Goal: Task Accomplishment & Management: Use online tool/utility

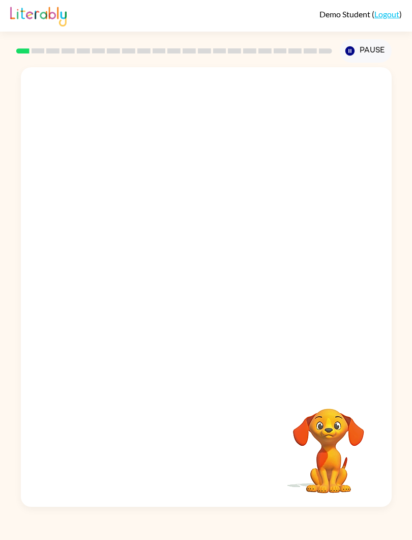
click at [288, 300] on div at bounding box center [206, 227] width 371 height 320
click at [335, 432] on video "Your browser must support playing .mp4 files to use Literably. Please try using…" at bounding box center [329, 444] width 102 height 102
click at [365, 59] on button "Pause Pause" at bounding box center [366, 50] width 52 height 23
click at [373, 55] on button "Pause Pause" at bounding box center [366, 50] width 52 height 23
click at [42, 379] on div at bounding box center [206, 227] width 371 height 320
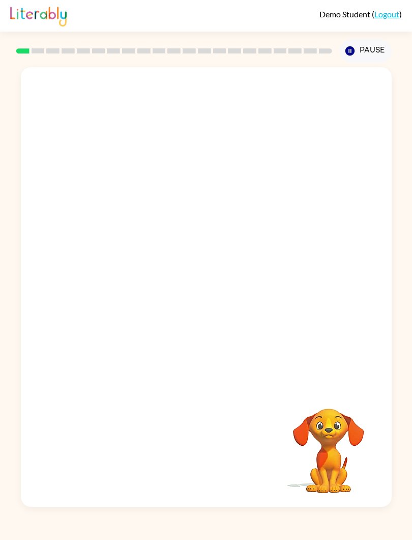
click at [329, 419] on video "Your browser must support playing .mp4 files to use Literably. Please try using…" at bounding box center [329, 444] width 102 height 102
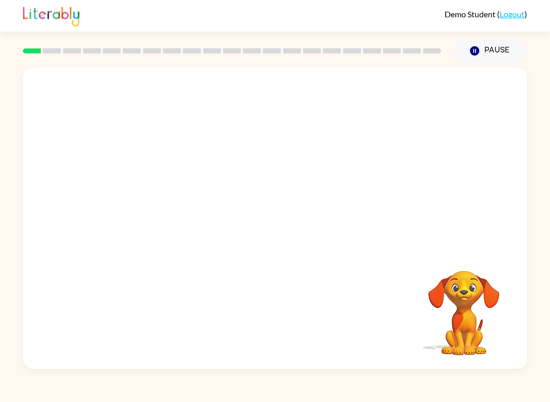
click at [53, 54] on div at bounding box center [232, 51] width 430 height 36
click at [85, 49] on rect at bounding box center [92, 50] width 18 height 5
click at [478, 109] on div at bounding box center [275, 158] width 504 height 182
click at [484, 49] on button "Pause Pause" at bounding box center [490, 50] width 74 height 23
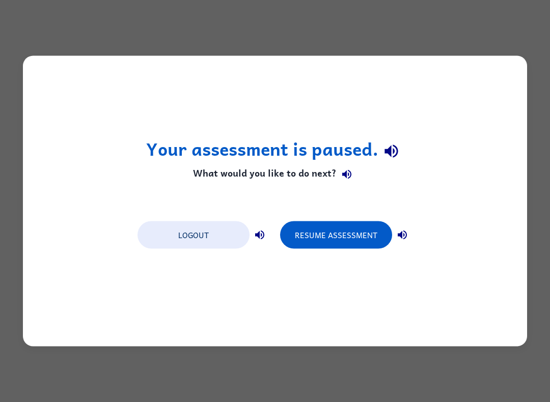
click at [391, 150] on icon "button" at bounding box center [391, 151] width 18 height 18
click at [349, 235] on button "Resume Assessment" at bounding box center [336, 234] width 112 height 27
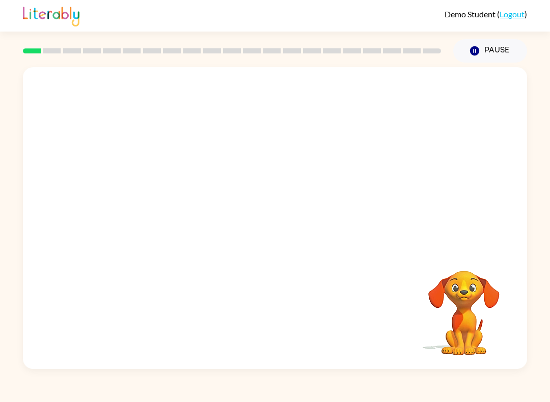
click at [46, 56] on div at bounding box center [232, 51] width 430 height 36
click at [61, 51] on div at bounding box center [232, 50] width 418 height 5
click at [165, 213] on div at bounding box center [275, 158] width 504 height 182
click at [238, 213] on div at bounding box center [275, 158] width 504 height 182
